Goal: Information Seeking & Learning: Learn about a topic

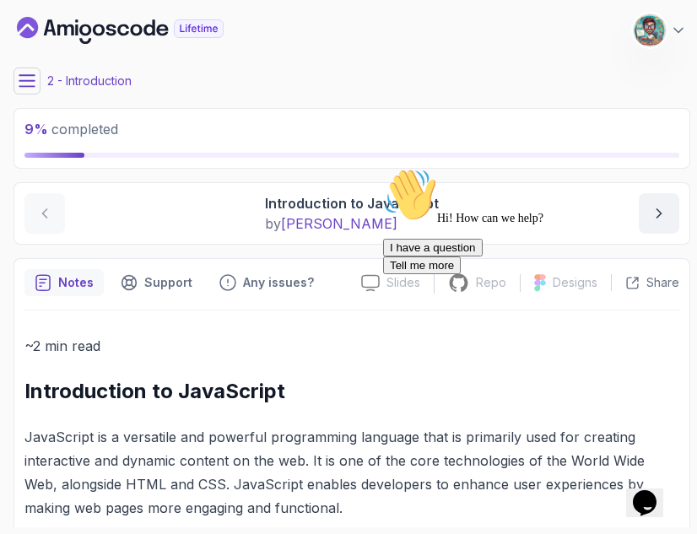
click at [523, 78] on div "2 - Introduction" at bounding box center [351, 80] width 677 height 27
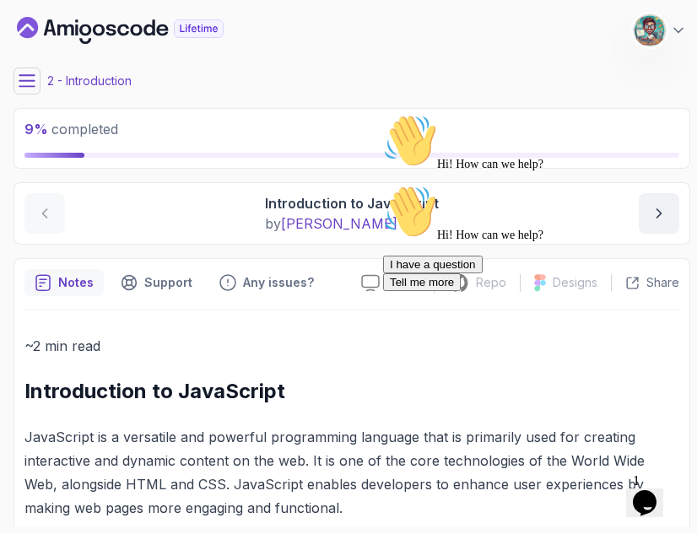
click at [523, 78] on div "2 - Introduction" at bounding box center [351, 80] width 677 height 27
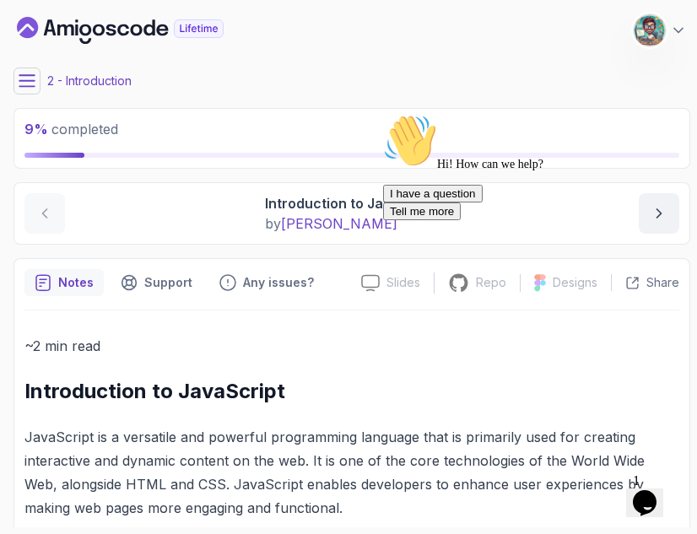
click at [523, 78] on div "2 - Introduction" at bounding box center [351, 80] width 677 height 27
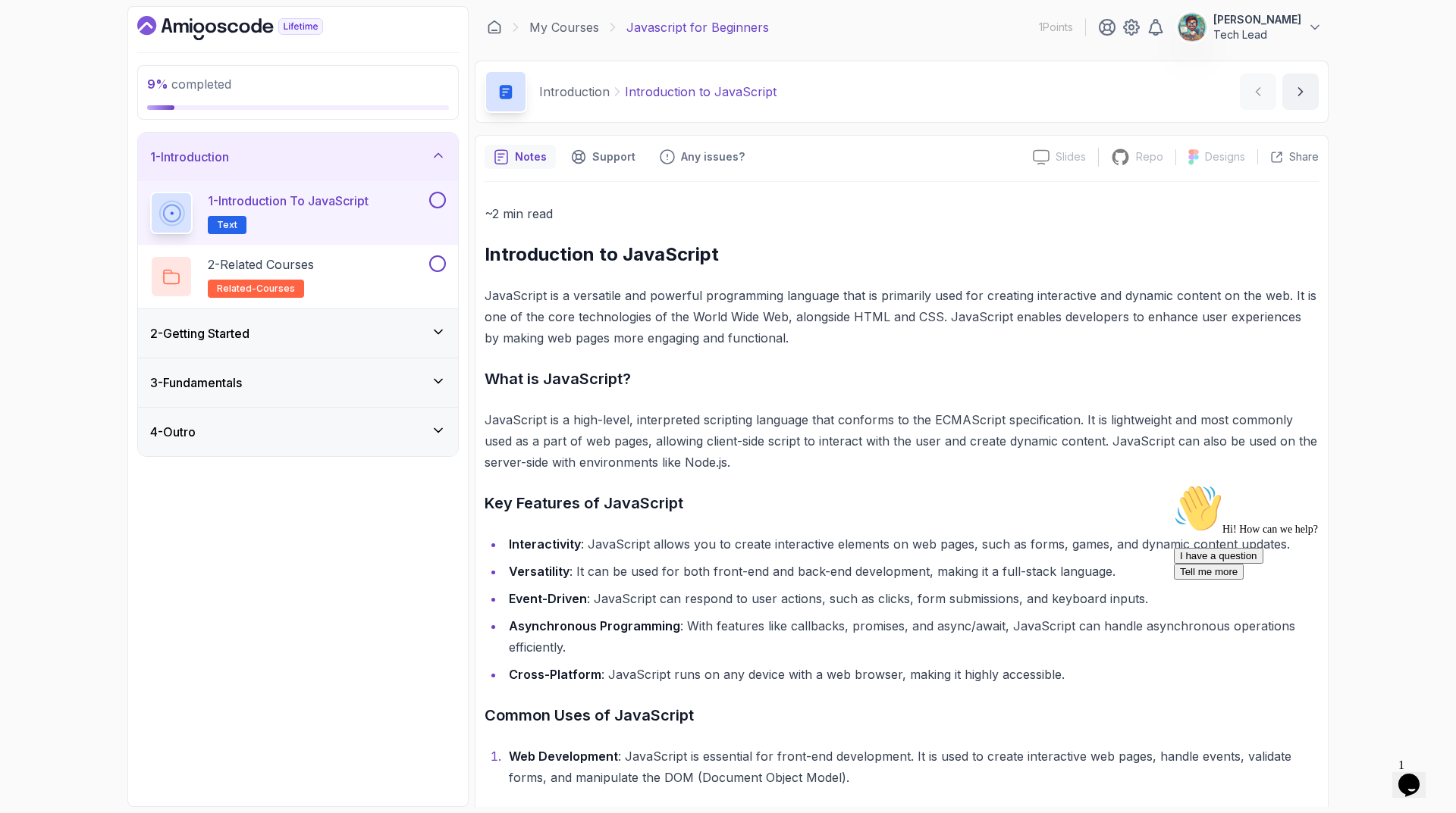
click at [431, 326] on icon at bounding box center [438, 331] width 15 height 15
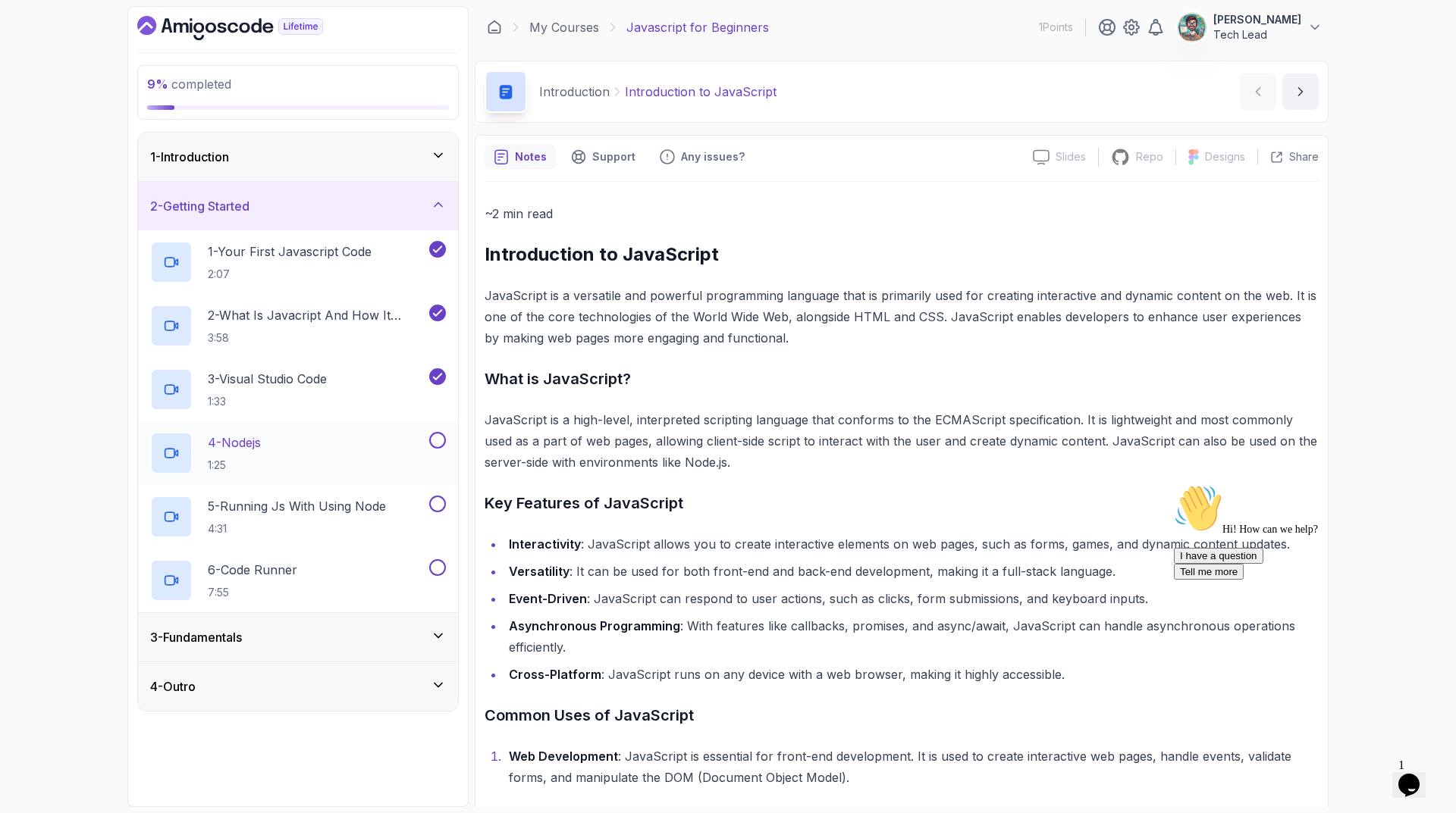
click at [338, 446] on div "4 - Nodejs 1:25" at bounding box center [288, 453] width 276 height 42
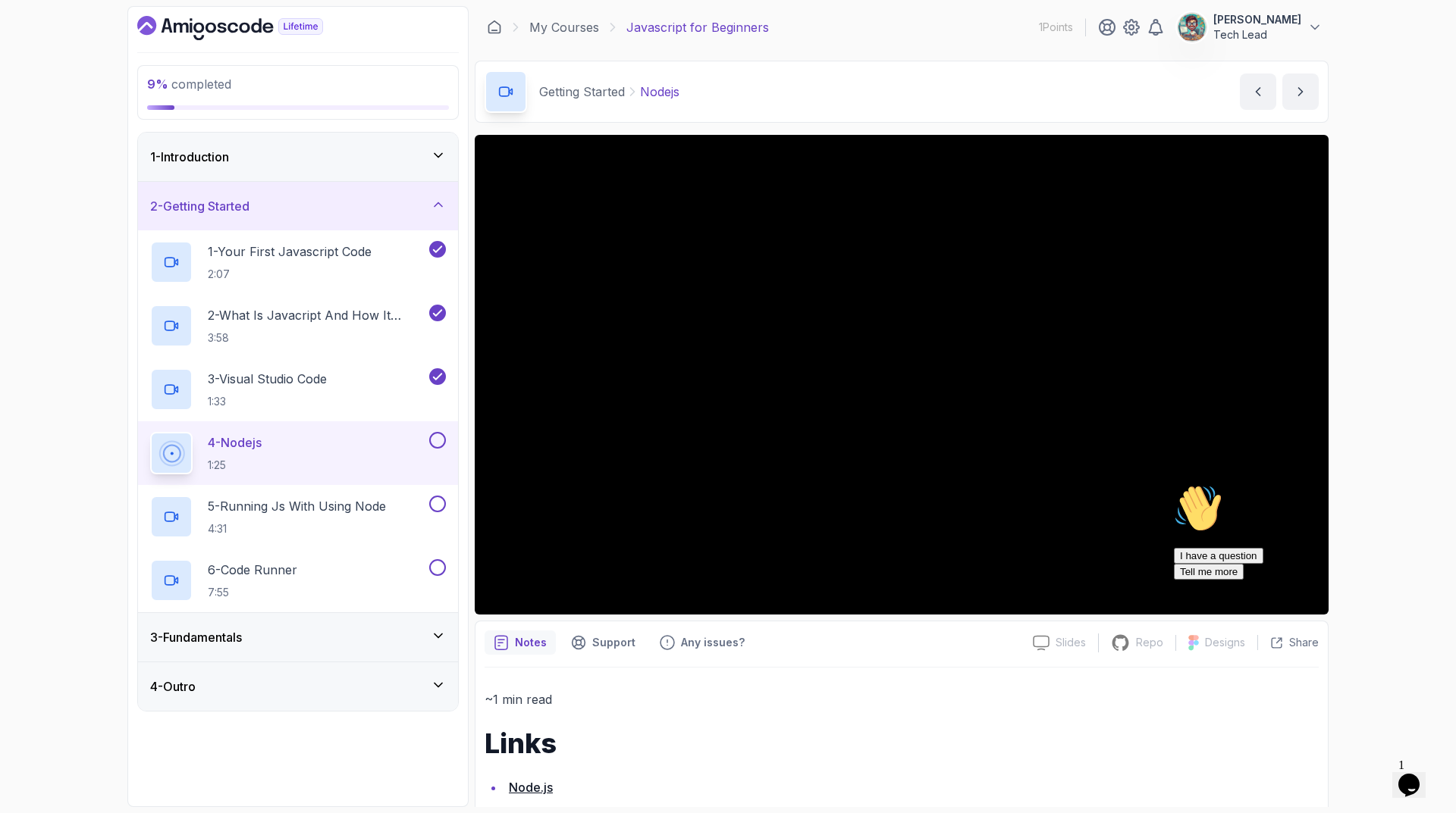
click at [626, 479] on icon "Chat attention grabber" at bounding box center [1174, 484] width 0 height 0
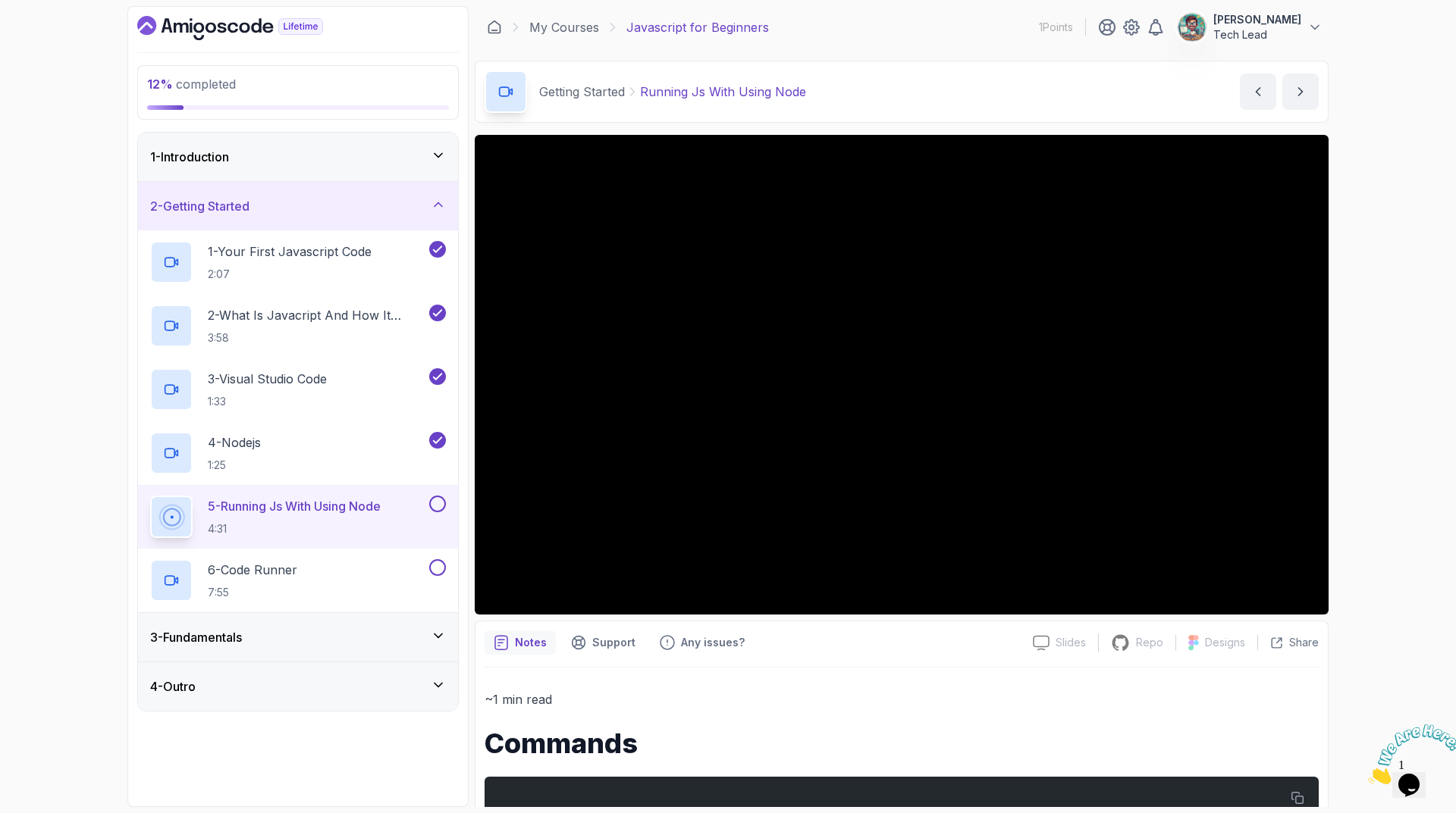
click at [626, 444] on div "12 % completed 1 - Introduction 2 - Getting Started 1 - Your First Javascript C…" at bounding box center [728, 406] width 1456 height 813
click at [334, 441] on div "4 - Nodejs 1:25" at bounding box center [288, 453] width 276 height 42
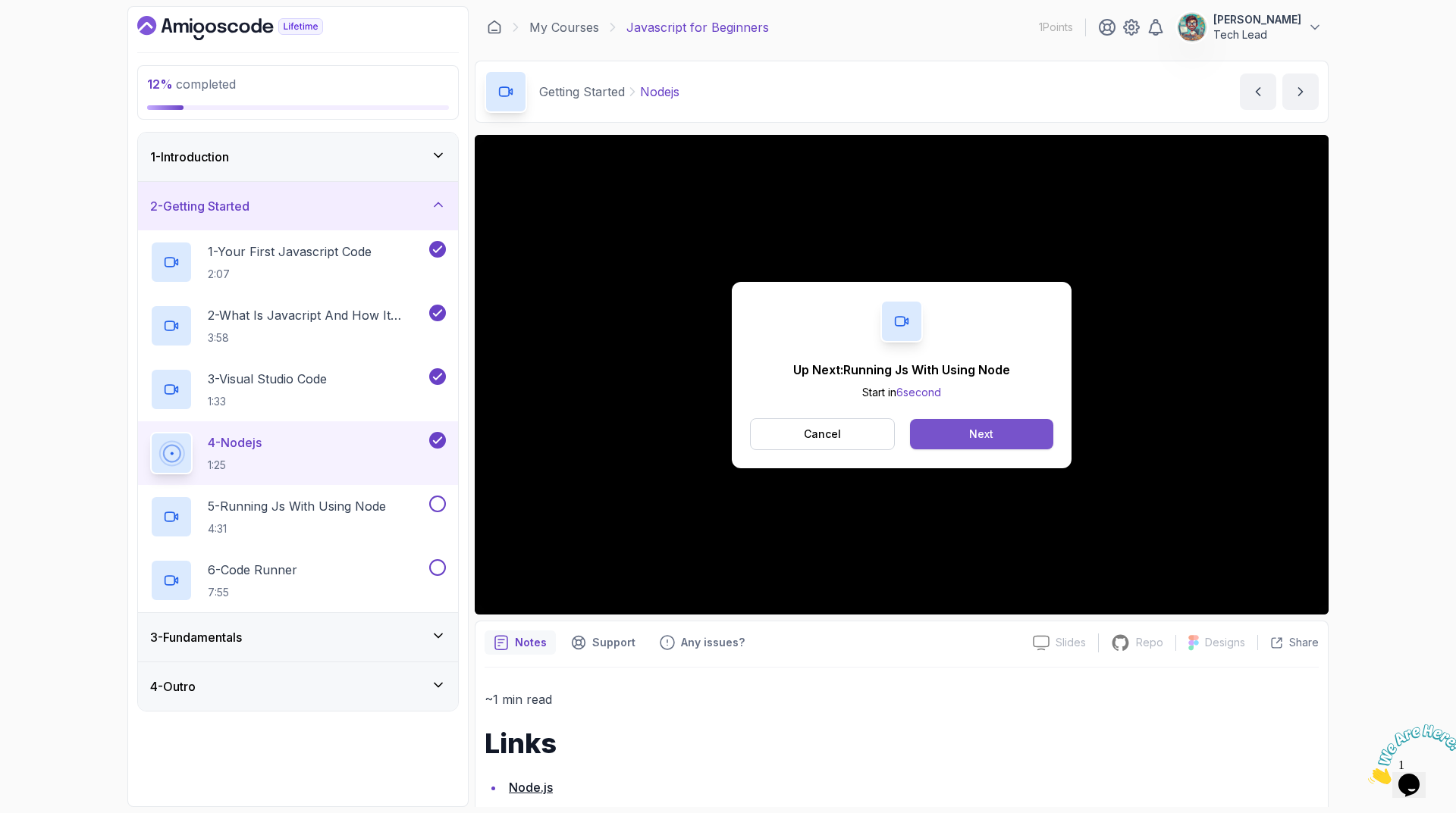
click at [626, 438] on div "Next" at bounding box center [981, 434] width 24 height 15
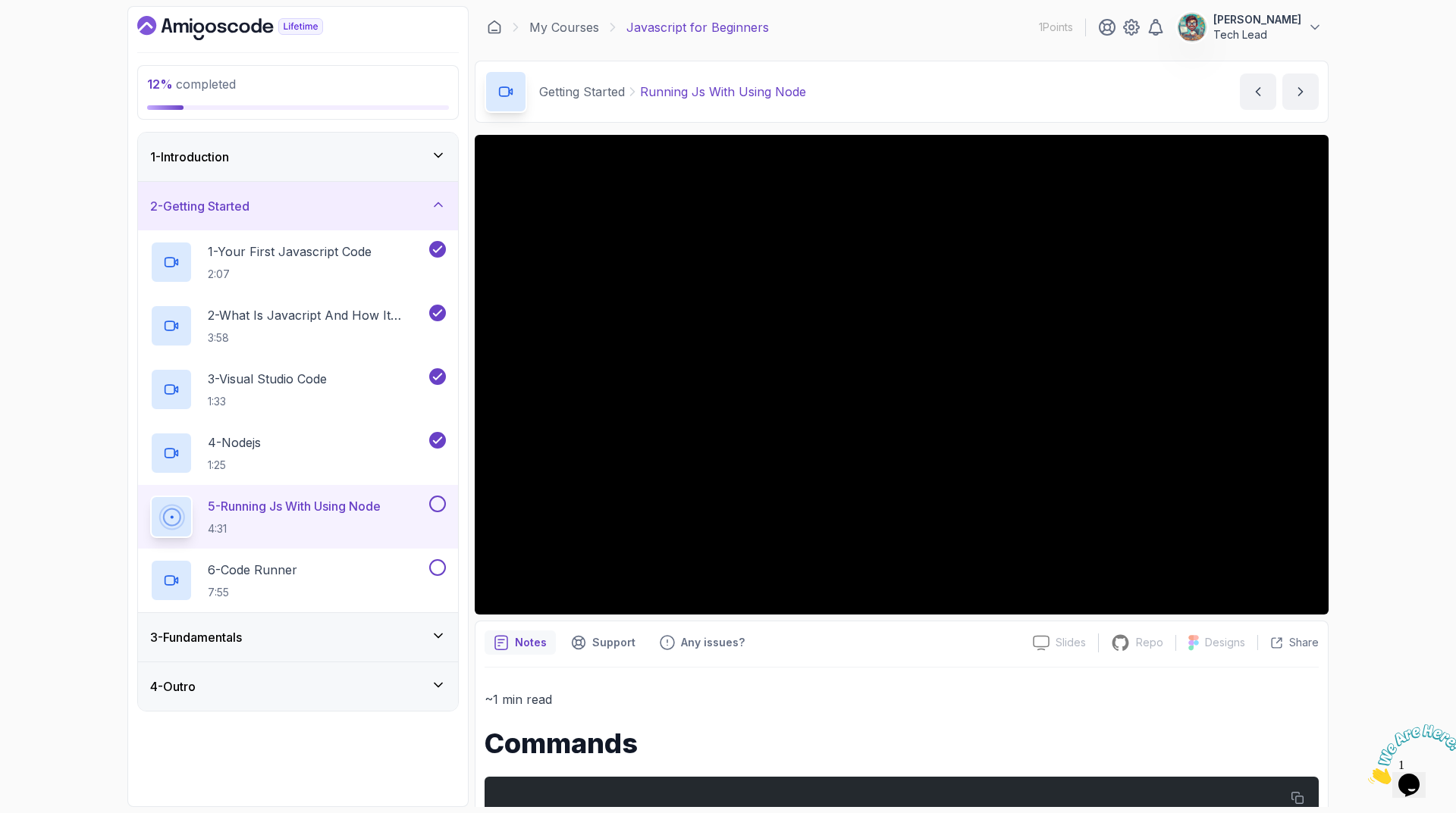
click at [626, 198] on div "12 % completed 1 - Introduction 2 - Getting Started 1 - Your First Javascript C…" at bounding box center [728, 406] width 1456 height 813
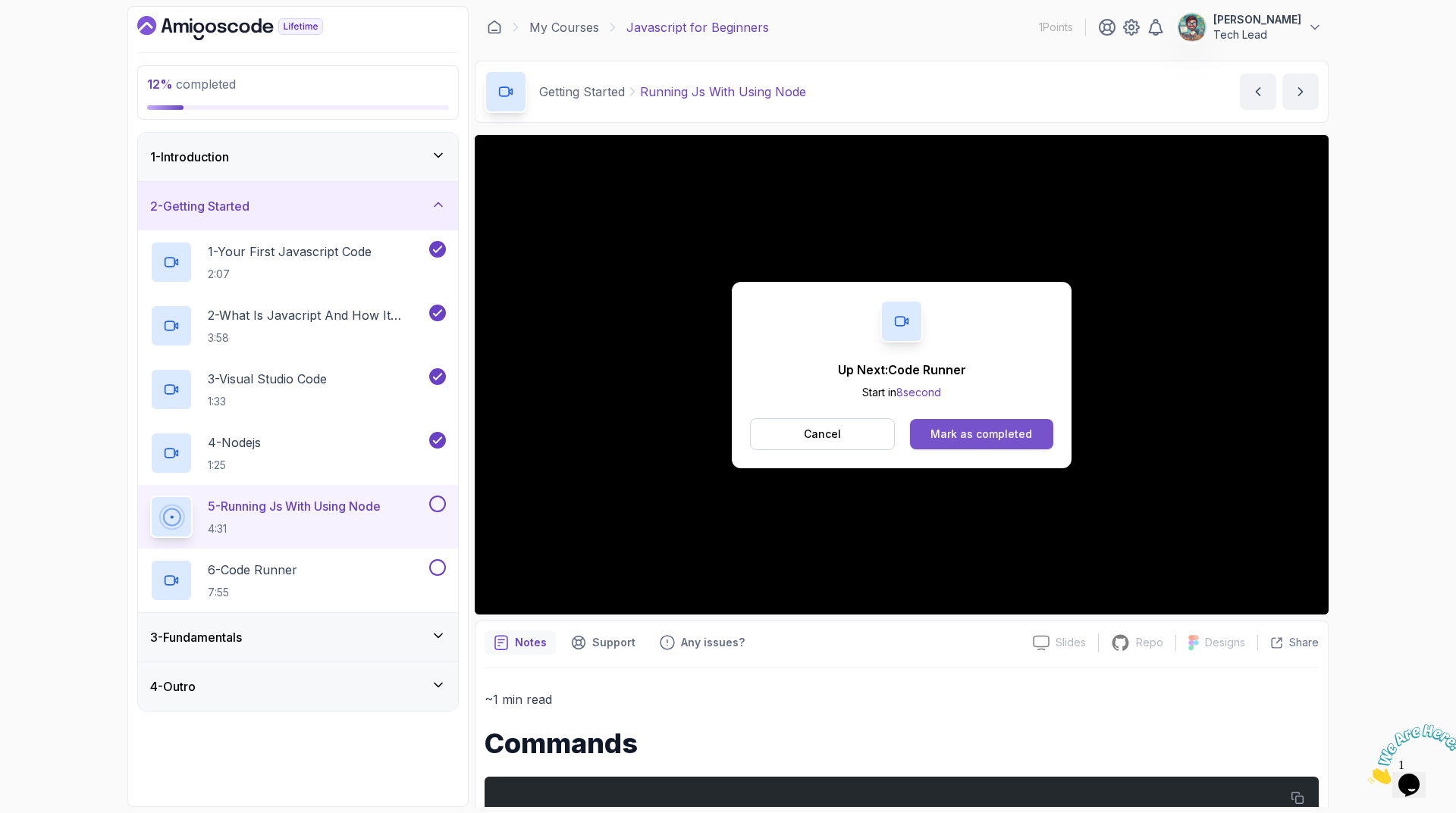
click at [626, 434] on div "Mark as completed" at bounding box center [981, 434] width 102 height 15
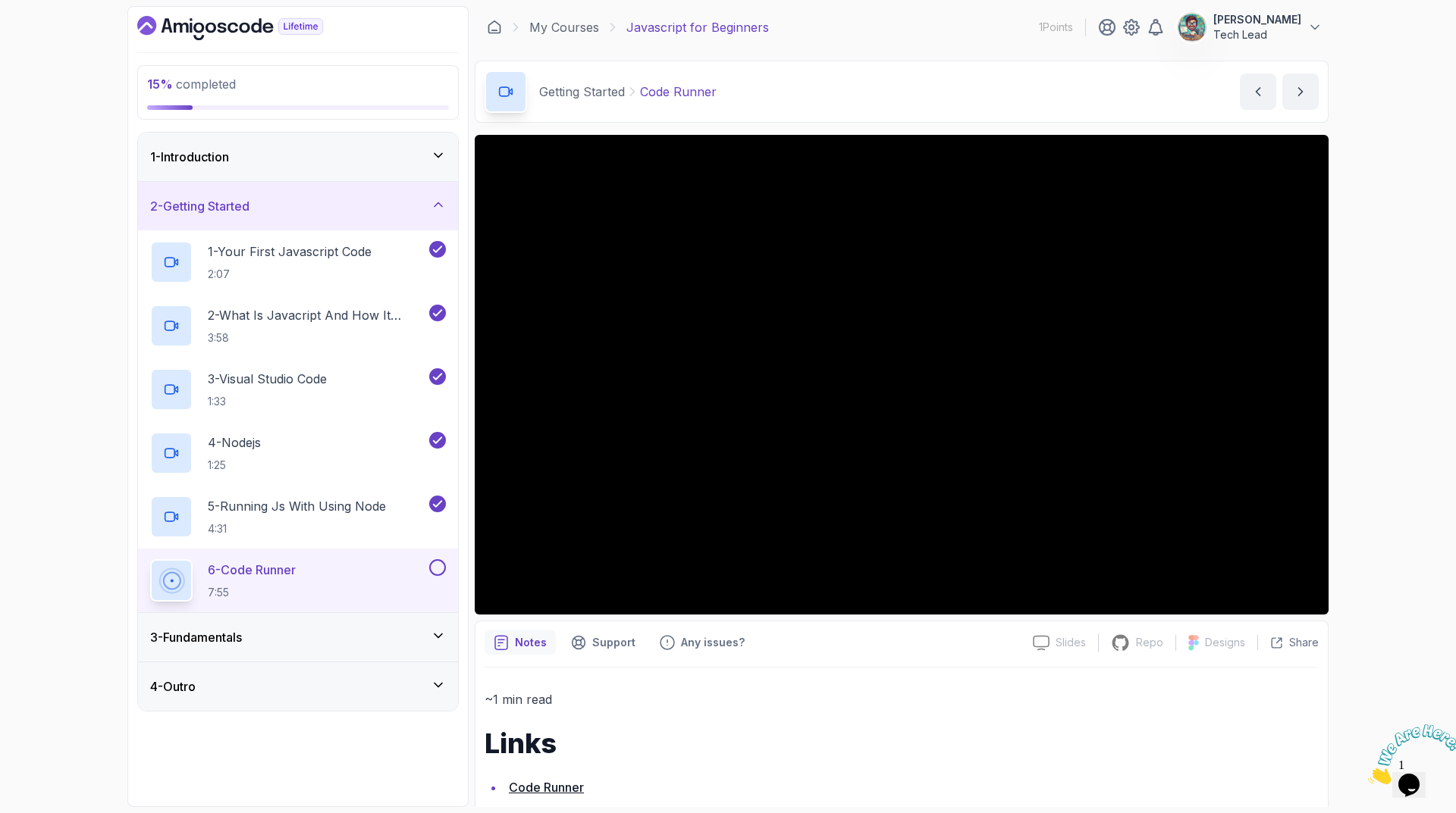
click at [626, 199] on div "15 % completed 1 - Introduction 2 - Getting Started 1 - Your First Javascript C…" at bounding box center [728, 406] width 1456 height 813
click at [626, 122] on div "15 % completed 1 - Introduction 2 - Getting Started 1 - Your First Javascript C…" at bounding box center [728, 406] width 1456 height 813
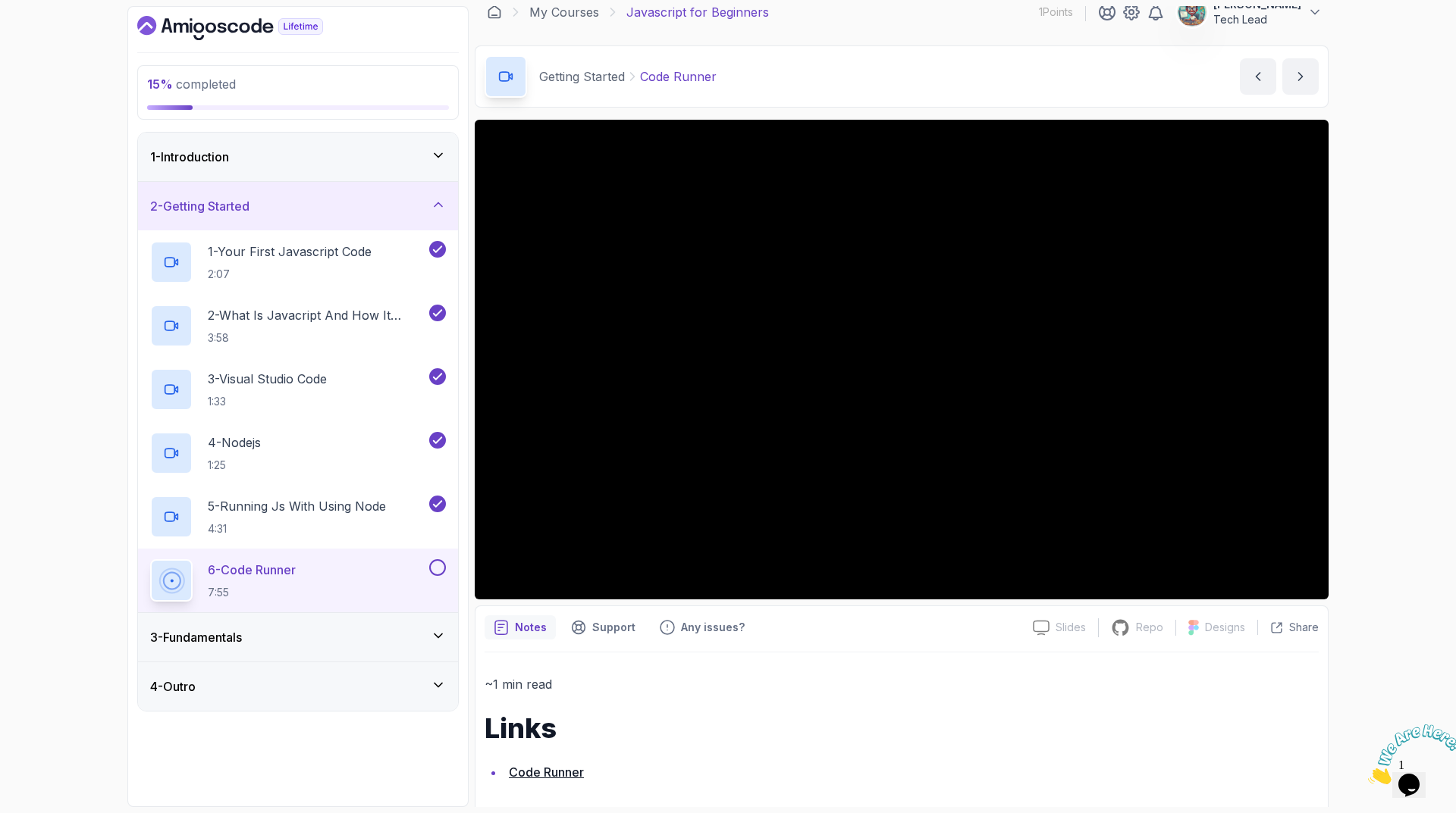
scroll to position [15, 0]
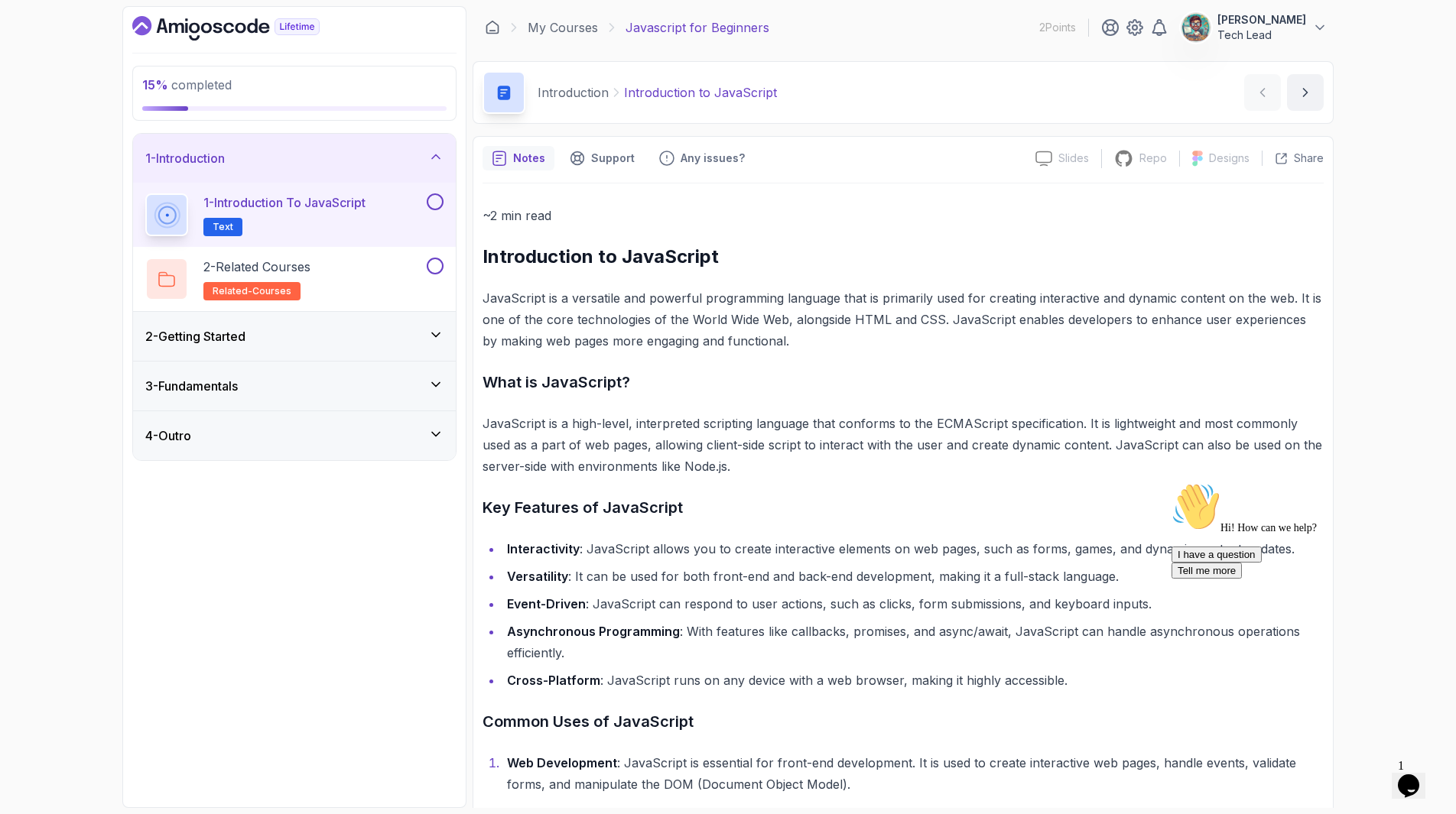
click at [432, 338] on icon at bounding box center [435, 334] width 15 height 15
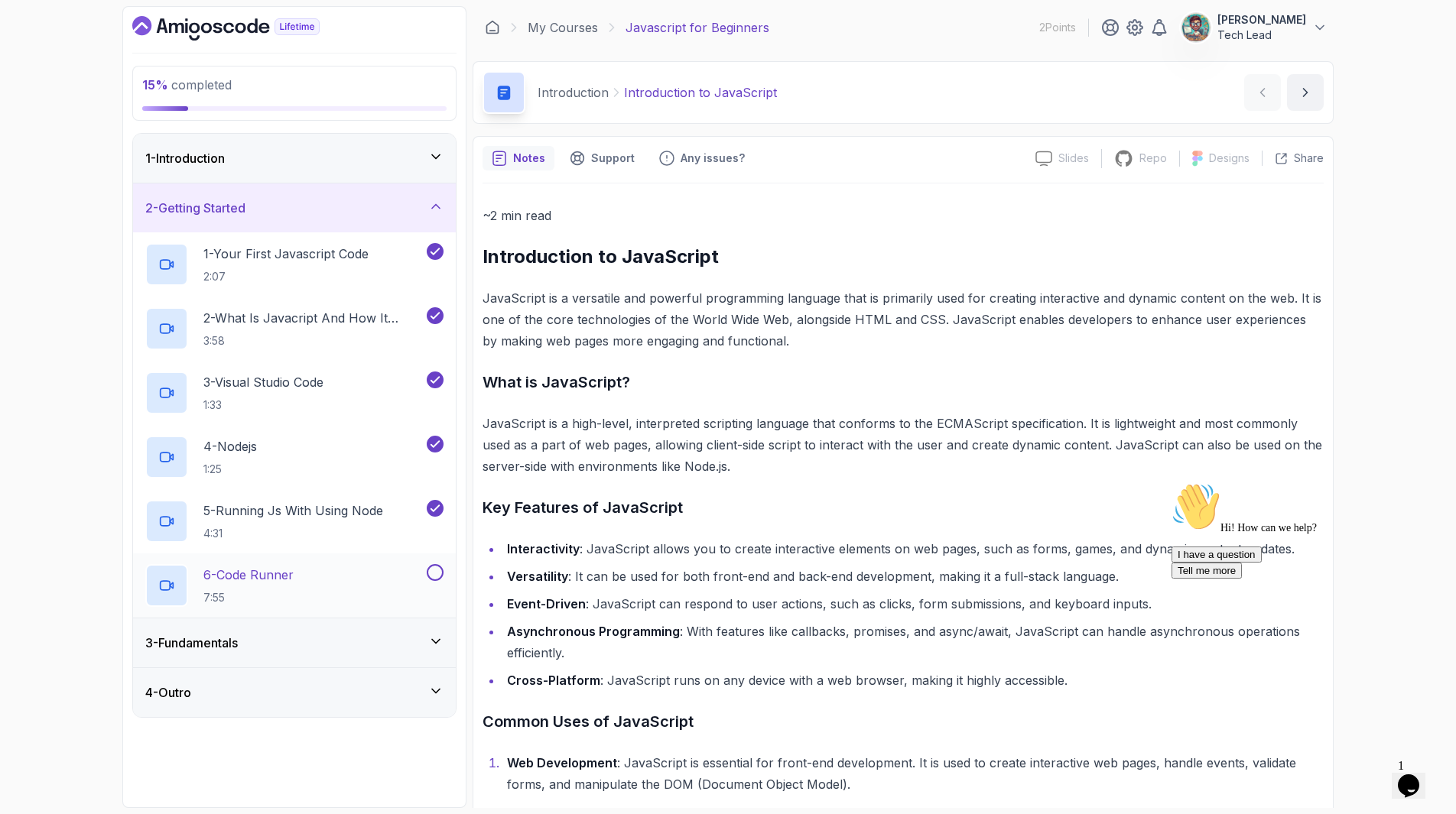
click at [308, 578] on div "6 - Code Runner 7:55" at bounding box center [284, 586] width 278 height 43
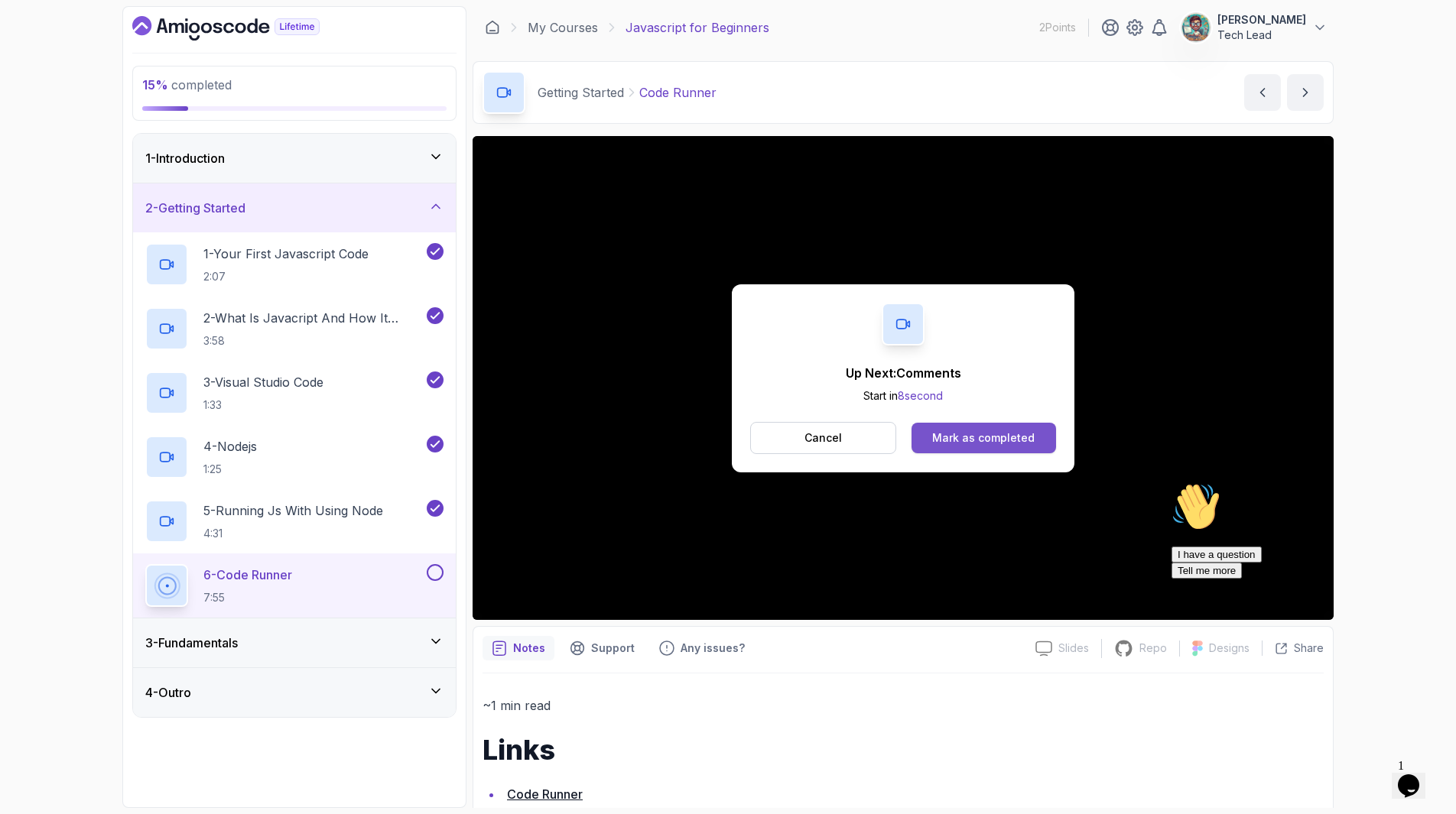
click at [961, 440] on div "Mark as completed" at bounding box center [983, 438] width 102 height 15
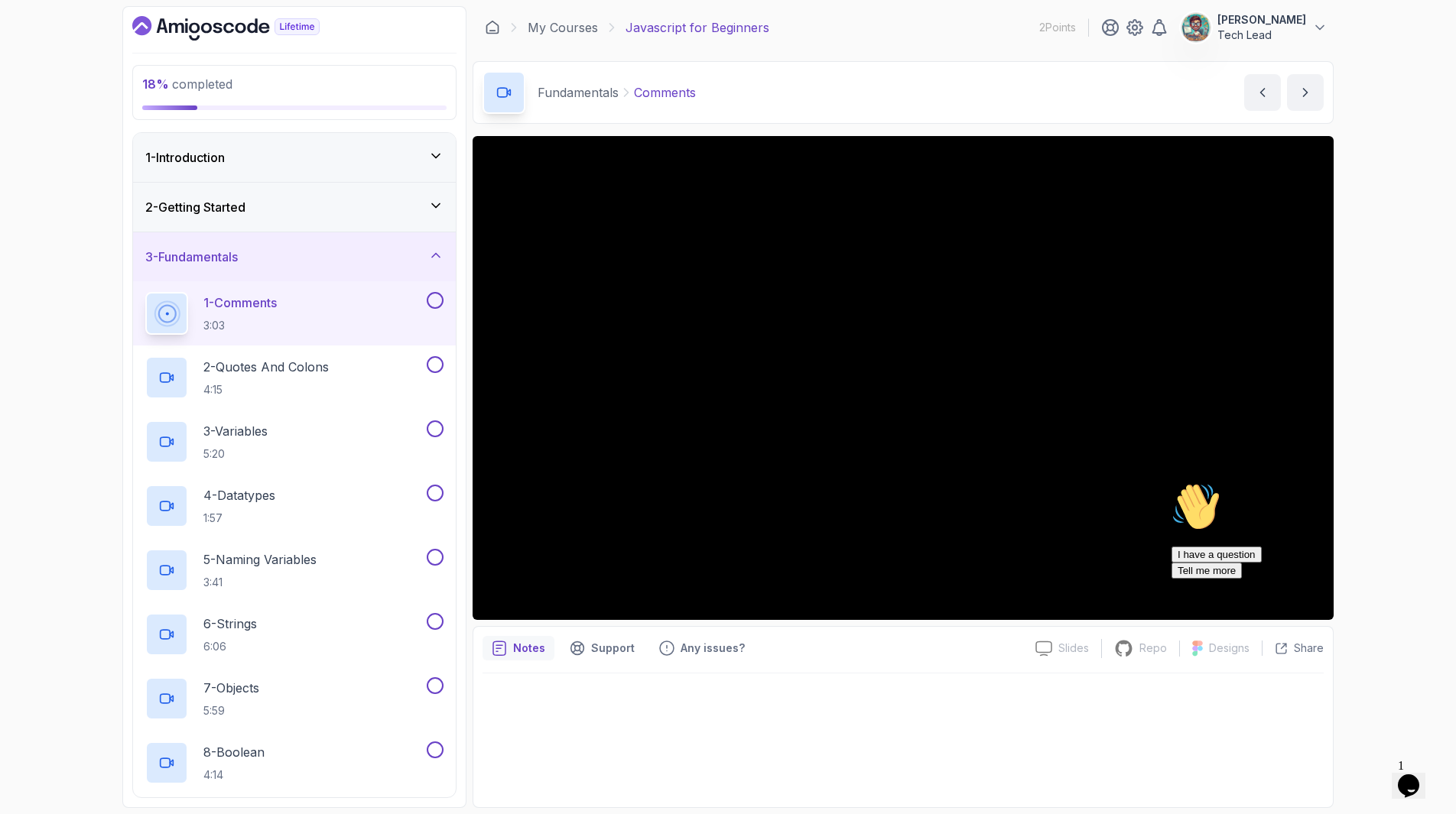
drag, startPoint x: 977, startPoint y: 93, endPoint x: 972, endPoint y: 106, distance: 13.9
click at [972, 106] on div "Fundamentals Comments Comments by nelson" at bounding box center [903, 92] width 861 height 63
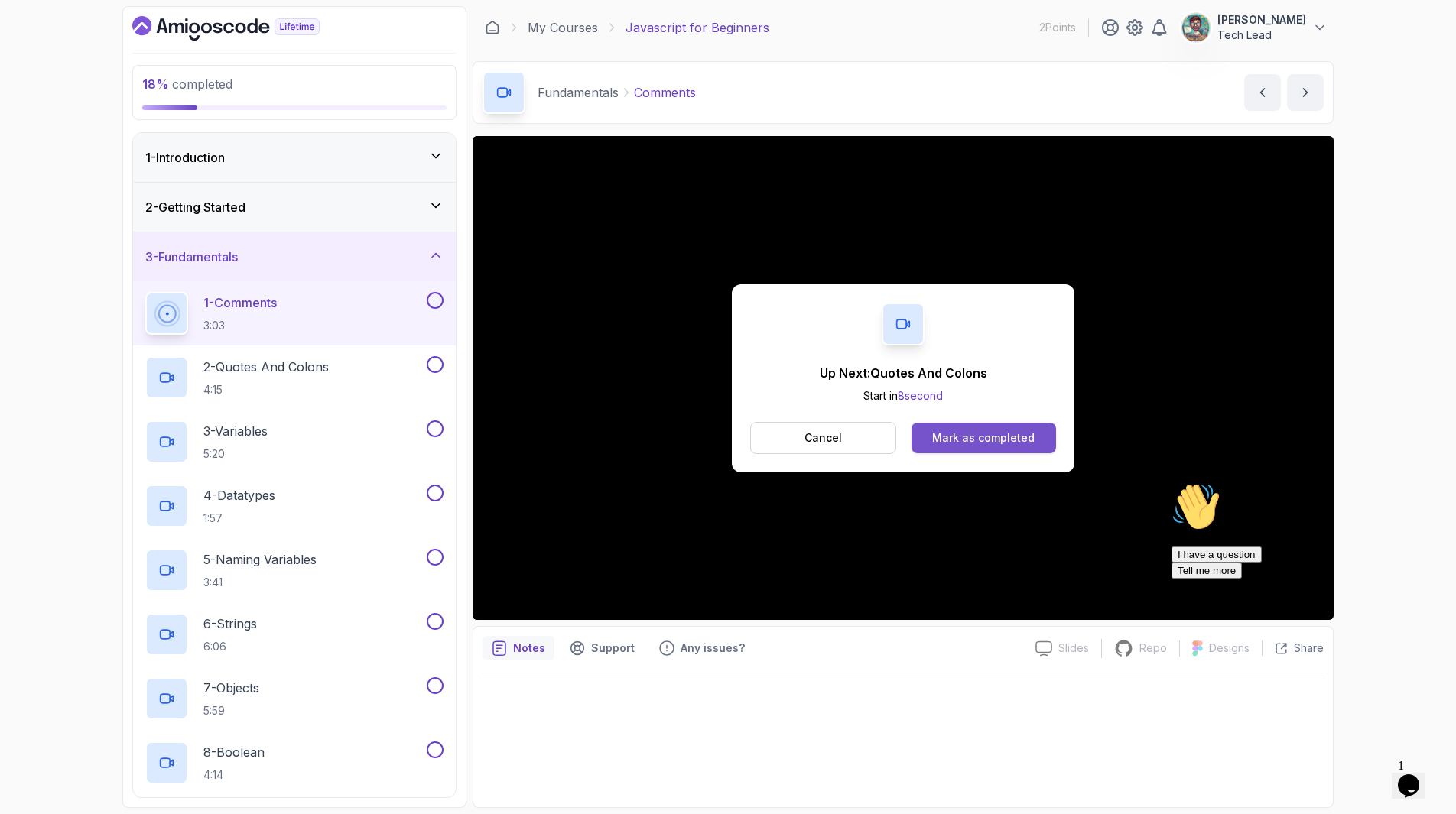
click at [976, 437] on div "Mark as completed" at bounding box center [983, 438] width 102 height 15
